Goal: Contribute content

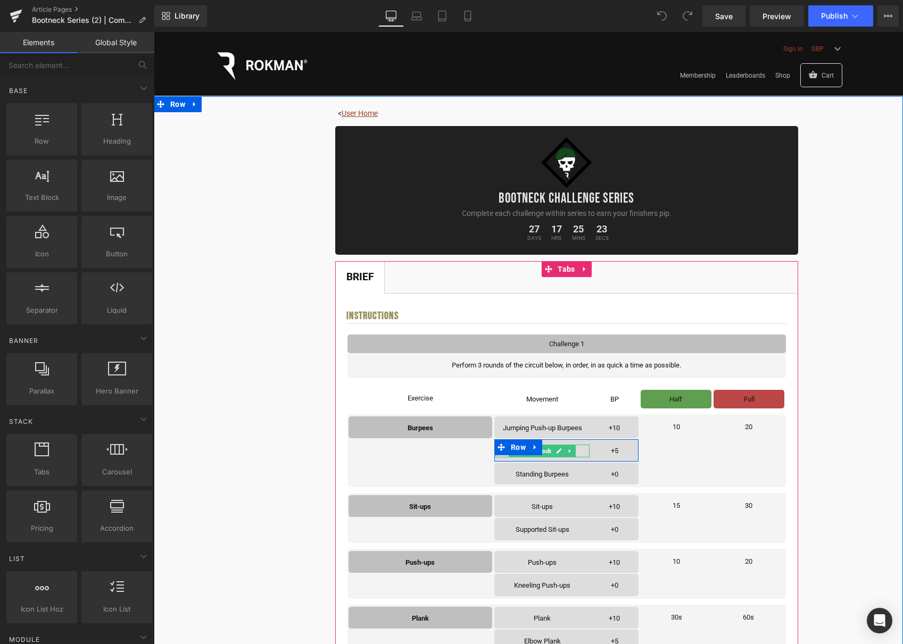
click at [550, 451] on span "Text Block" at bounding box center [537, 451] width 34 height 13
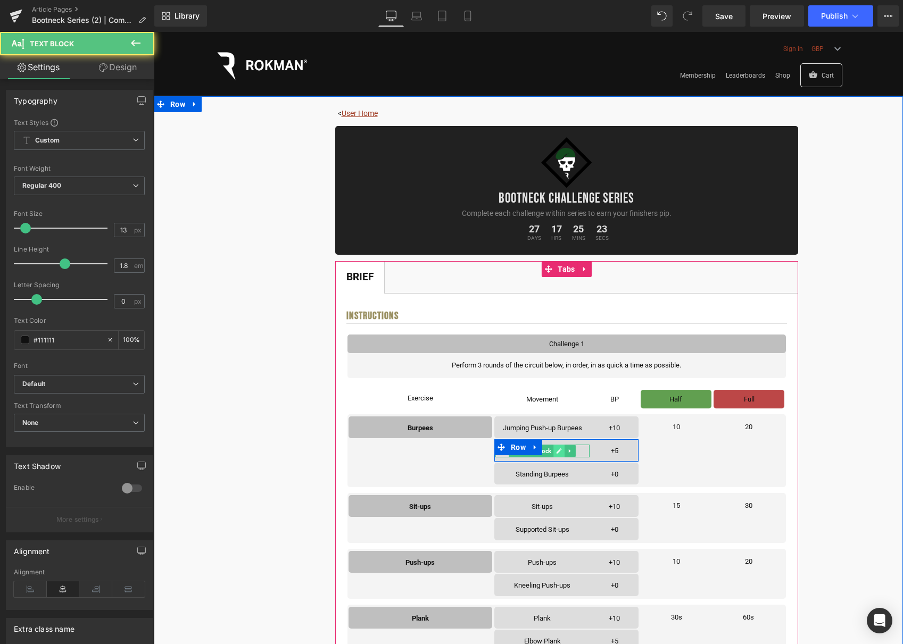
click at [556, 450] on link at bounding box center [559, 451] width 11 height 13
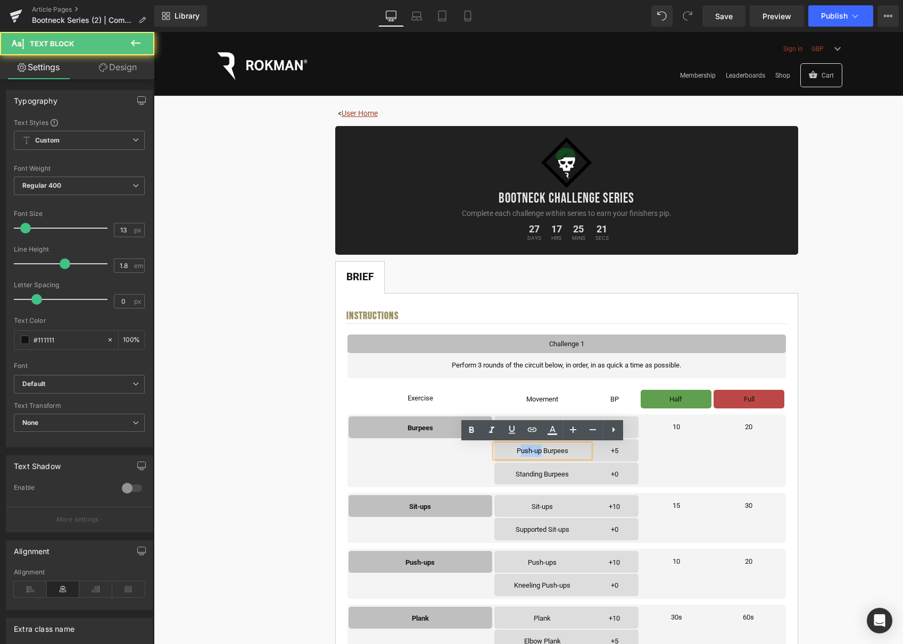
drag, startPoint x: 540, startPoint y: 451, endPoint x: 519, endPoint y: 451, distance: 21.8
click at [519, 451] on div "Push-up Burpees Text Block +5 Text Block Row" at bounding box center [566, 450] width 144 height 22
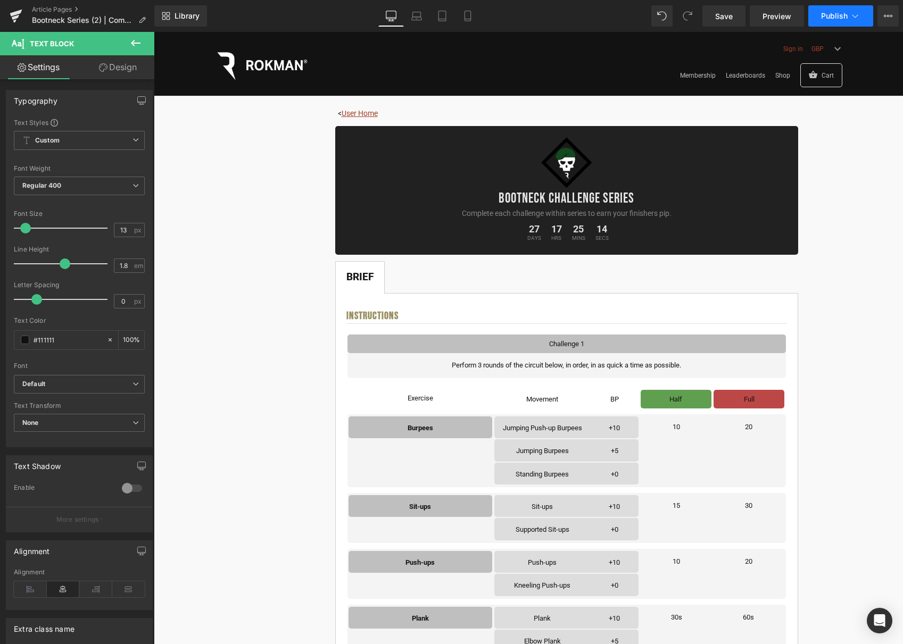
click at [832, 12] on span "Publish" at bounding box center [834, 16] width 27 height 9
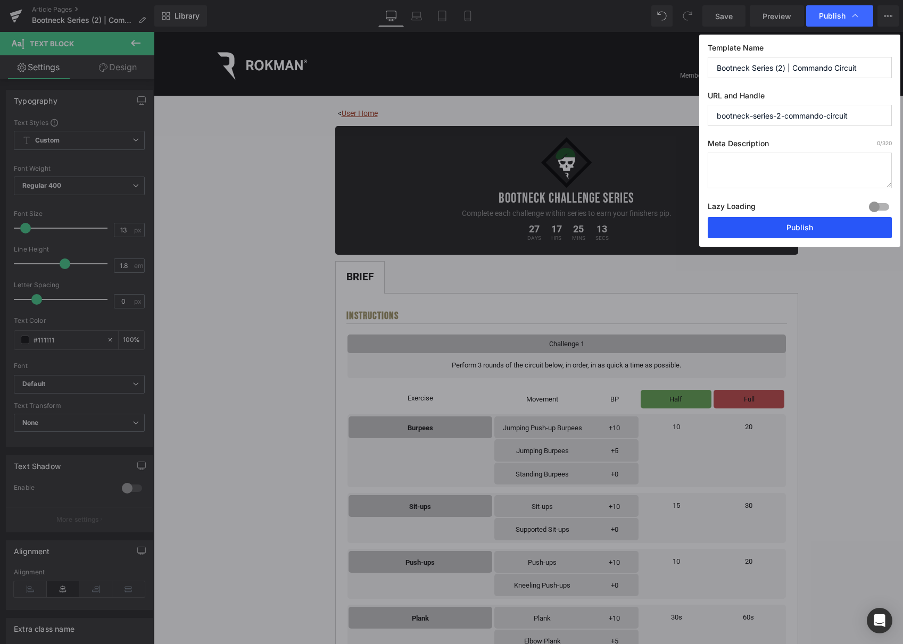
click at [791, 222] on button "Publish" at bounding box center [799, 227] width 184 height 21
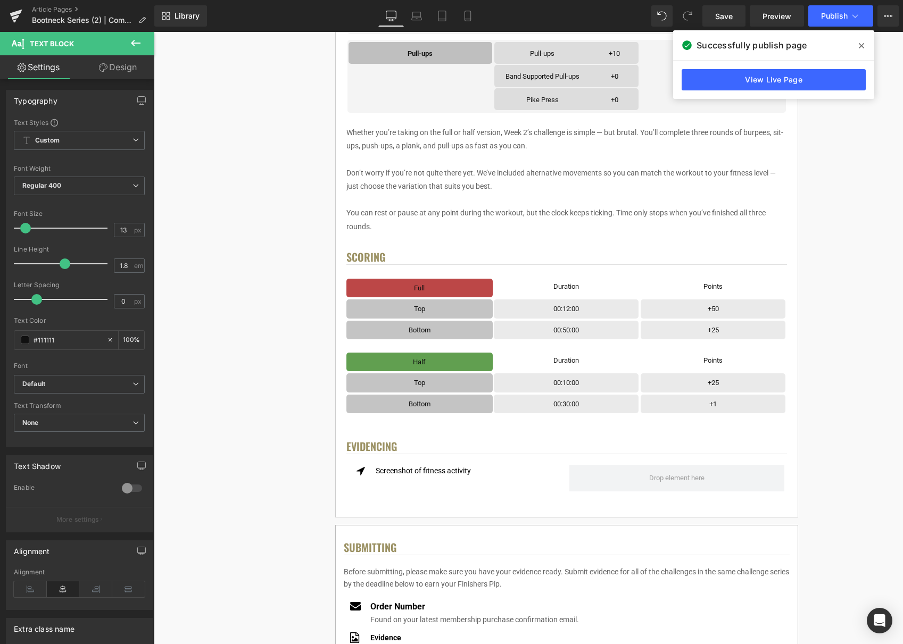
scroll to position [714, 0]
